Goal: Complete application form

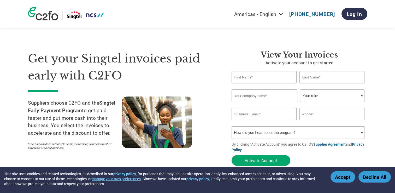
click at [341, 181] on button "Accept" at bounding box center [342, 176] width 25 height 11
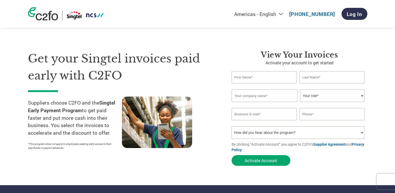
click at [341, 180] on button "Accept" at bounding box center [342, 176] width 25 height 11
click at [337, 166] on form "Invalid first name or first name is too long Invalid last name or last name is …" at bounding box center [299, 119] width 136 height 97
click at [261, 77] on input "text" at bounding box center [263, 77] width 65 height 12
type input "s"
type input "SiS Tech"
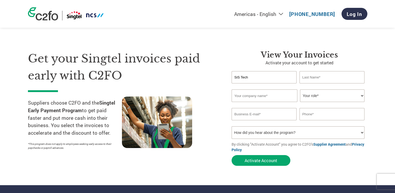
click at [324, 79] on input "text" at bounding box center [331, 77] width 65 height 12
type input "Operations"
click at [269, 95] on input "text" at bounding box center [264, 95] width 66 height 13
type input "SiS Technologies Pte Ltd"
type input "siokhweeong@sis.com.sg"
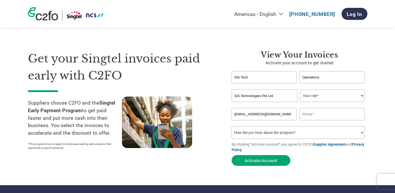
type input "98769514"
click at [326, 95] on select "Your role* CFO Controller Credit Manager Finance Director Treasurer CEO Preside…" at bounding box center [332, 95] width 64 height 13
select select "OTHER"
click at [300, 89] on select "Your role* CFO Controller Credit Manager Finance Director Treasurer CEO Preside…" at bounding box center [332, 95] width 64 height 13
drag, startPoint x: 286, startPoint y: 116, endPoint x: 294, endPoint y: 116, distance: 8.4
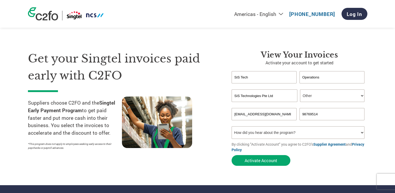
click at [286, 116] on input "siokhweeong@sis.com.sg" at bounding box center [263, 114] width 65 height 12
click at [294, 116] on input "siokhweeong@sis.com.sg" at bounding box center [263, 114] width 65 height 12
drag, startPoint x: 294, startPoint y: 116, endPoint x: 190, endPoint y: 116, distance: 103.8
click at [190, 116] on div "Get your Singtel invoices paid early with C2FO Suppliers choose C2FO and the Si…" at bounding box center [197, 98] width 339 height 139
type input "operations@sisdistribution.com.sg"
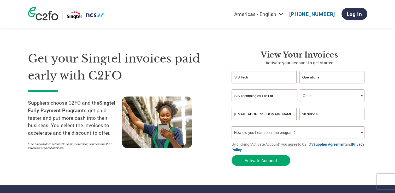
click at [367, 120] on section "Get your Singtel invoices paid early with C2FO Suppliers choose C2FO and the Si…" at bounding box center [197, 103] width 395 height 164
drag, startPoint x: 323, startPoint y: 115, endPoint x: 254, endPoint y: 181, distance: 95.8
click at [341, 115] on input "text" at bounding box center [331, 114] width 65 height 12
click at [313, 113] on input "text" at bounding box center [331, 114] width 65 height 12
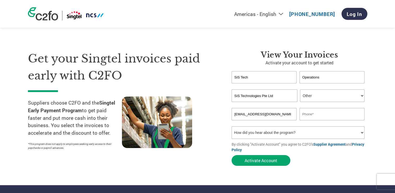
paste input "6970 1996"
click at [311, 114] on input "6970 1996" at bounding box center [331, 114] width 65 height 12
type input "69701996"
click at [389, 124] on section "Get your Singtel invoices paid early with C2FO Suppliers choose C2FO and the Si…" at bounding box center [197, 103] width 395 height 164
click at [361, 133] on select "How did you hear about the program? Received a letter Email Social Media Online…" at bounding box center [297, 132] width 133 height 13
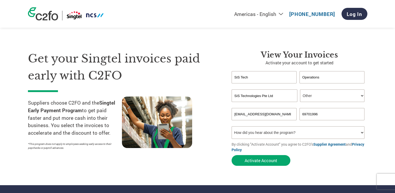
select select "Email"
click at [231, 126] on select "How did you hear about the program? Received a letter Email Social Media Online…" at bounding box center [297, 132] width 133 height 13
click at [332, 163] on form "SiS Tech Operations Invalid first name or first name is too long Invalid last n…" at bounding box center [299, 119] width 136 height 97
click at [331, 145] on link "Supplier Agreement" at bounding box center [329, 143] width 32 height 5
drag, startPoint x: 271, startPoint y: 162, endPoint x: 274, endPoint y: 162, distance: 2.9
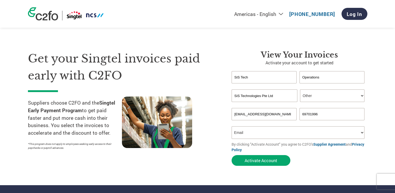
click at [271, 162] on button "Activate Account" at bounding box center [260, 160] width 59 height 11
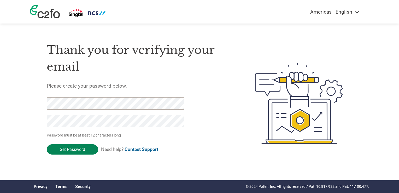
click at [81, 150] on input "Set Password" at bounding box center [72, 149] width 51 height 10
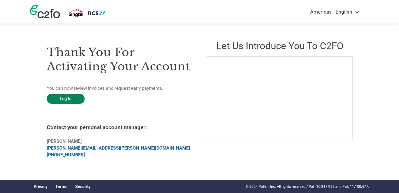
click at [71, 99] on link "Log In" at bounding box center [66, 98] width 38 height 10
